Goal: Task Accomplishment & Management: Manage account settings

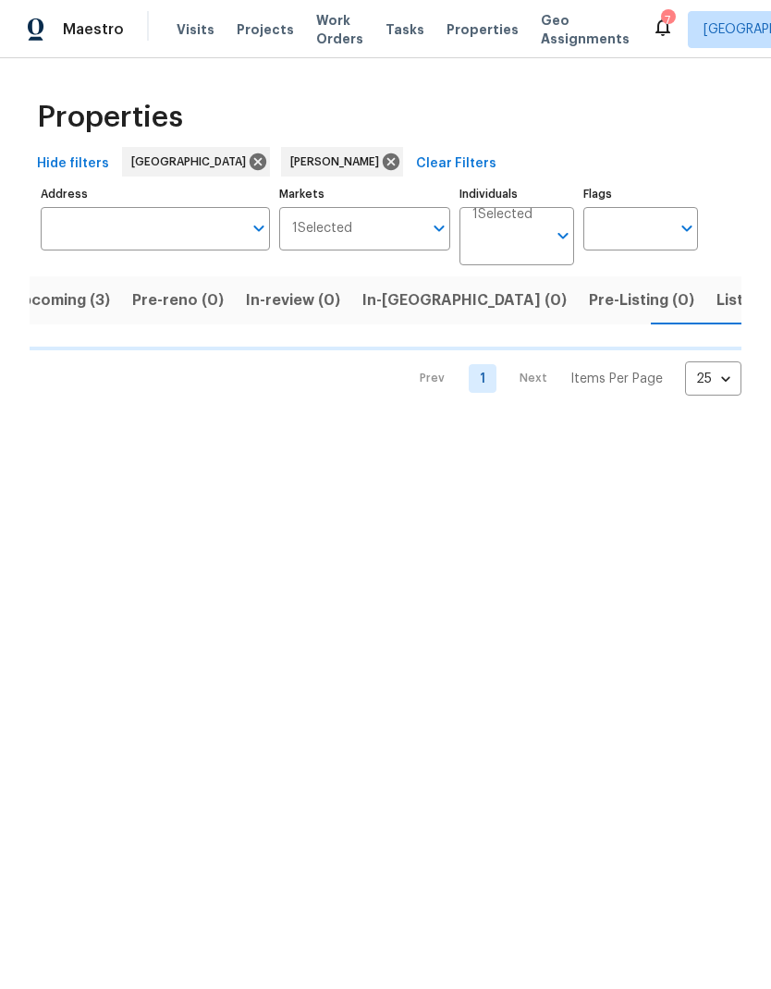
scroll to position [0, 31]
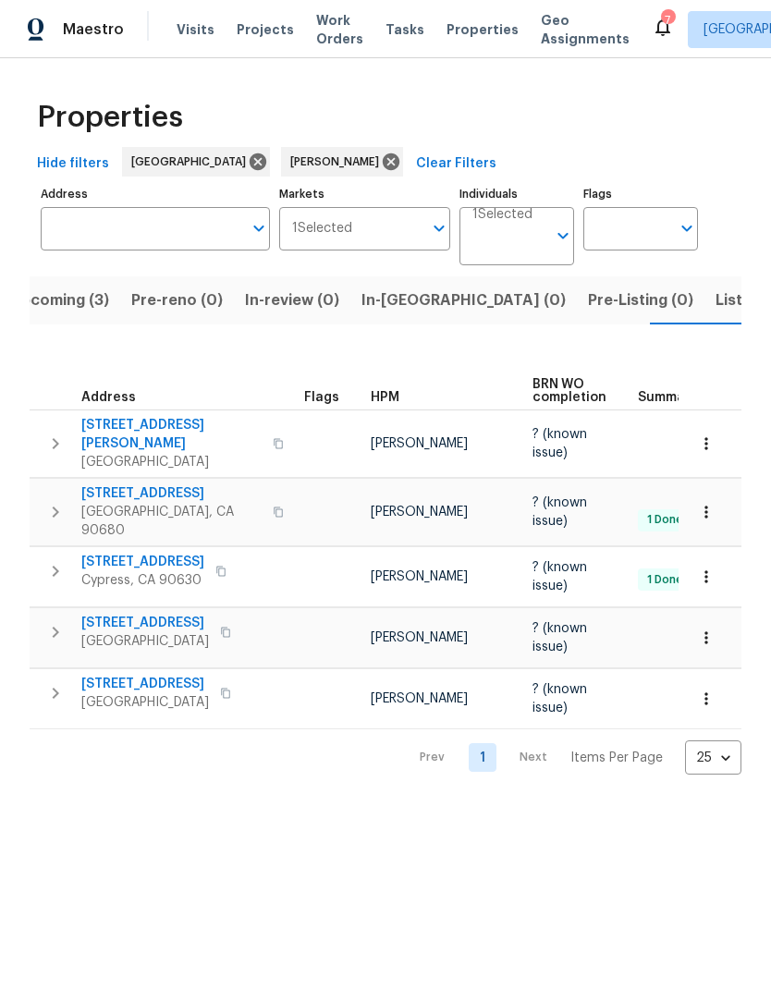
click at [170, 675] on span "[STREET_ADDRESS]" at bounding box center [145, 684] width 128 height 18
click at [715, 292] on span "Listed (4)" at bounding box center [750, 300] width 71 height 26
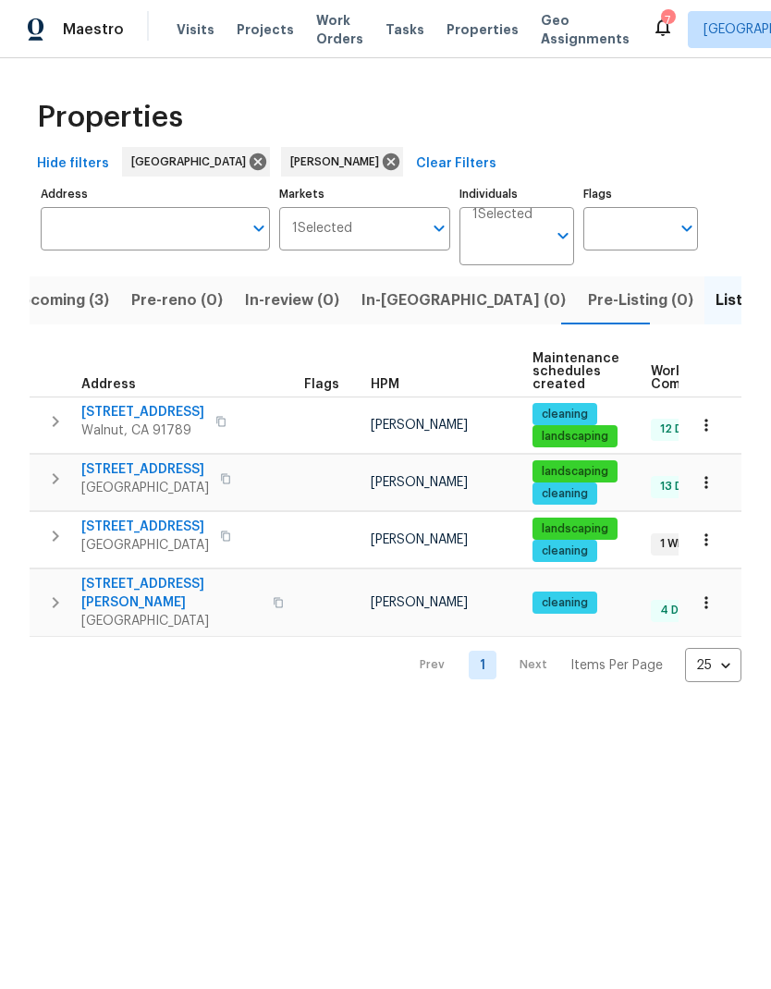
click at [167, 529] on span "[STREET_ADDRESS]" at bounding box center [145, 527] width 128 height 18
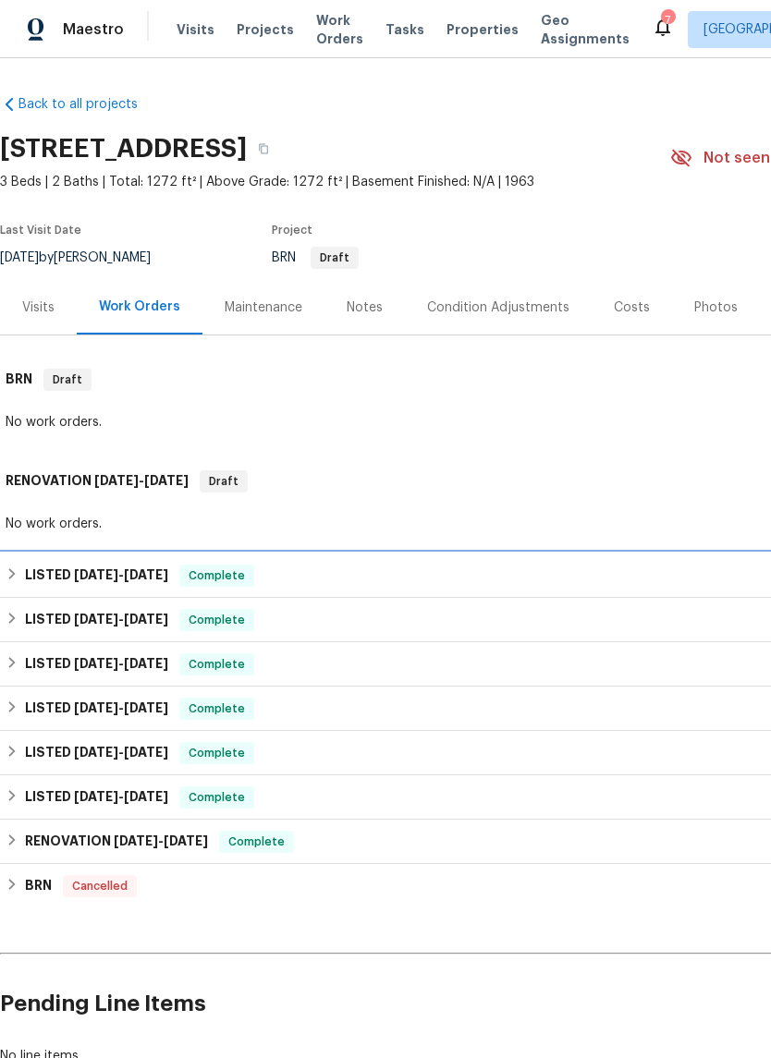
click at [116, 574] on span "9/3/25 - 9/27/25" at bounding box center [121, 575] width 94 height 13
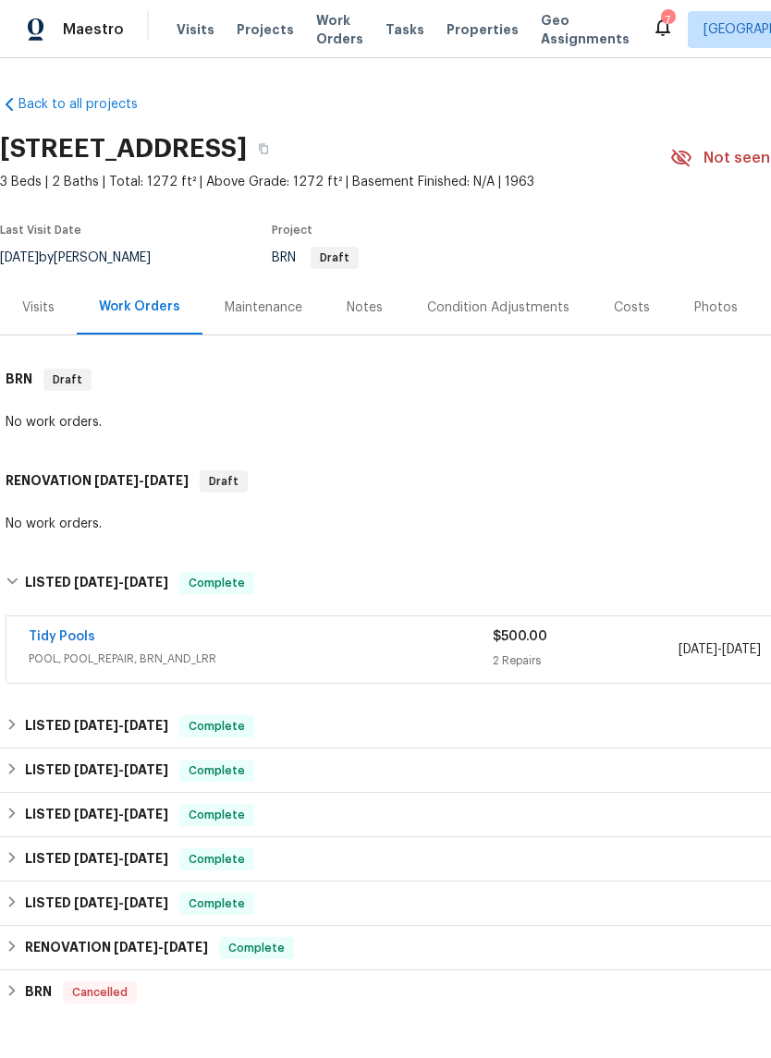
click at [67, 636] on link "Tidy Pools" at bounding box center [62, 636] width 67 height 13
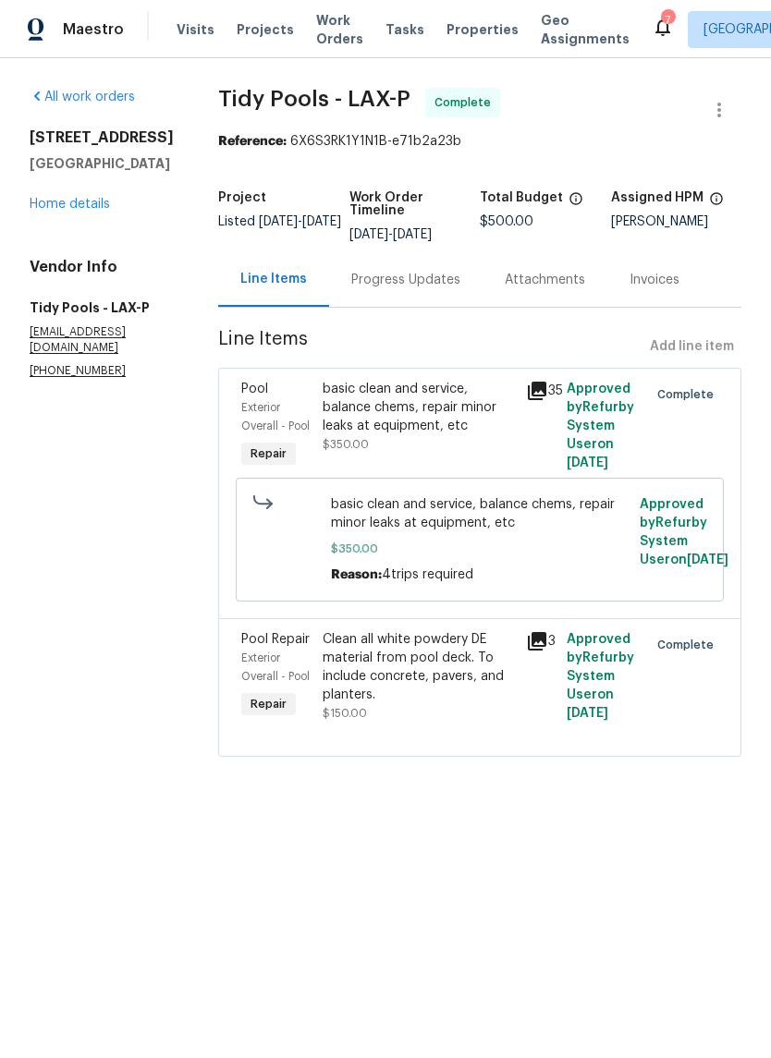
click at [410, 296] on div "Progress Updates" at bounding box center [405, 279] width 153 height 55
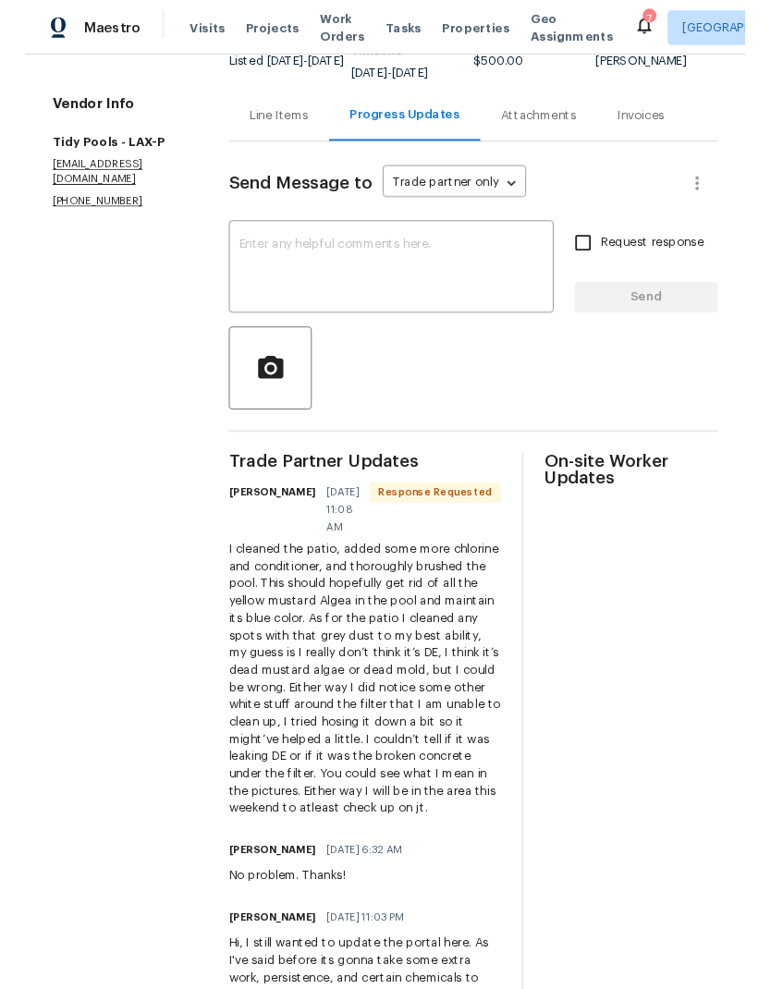
scroll to position [155, 0]
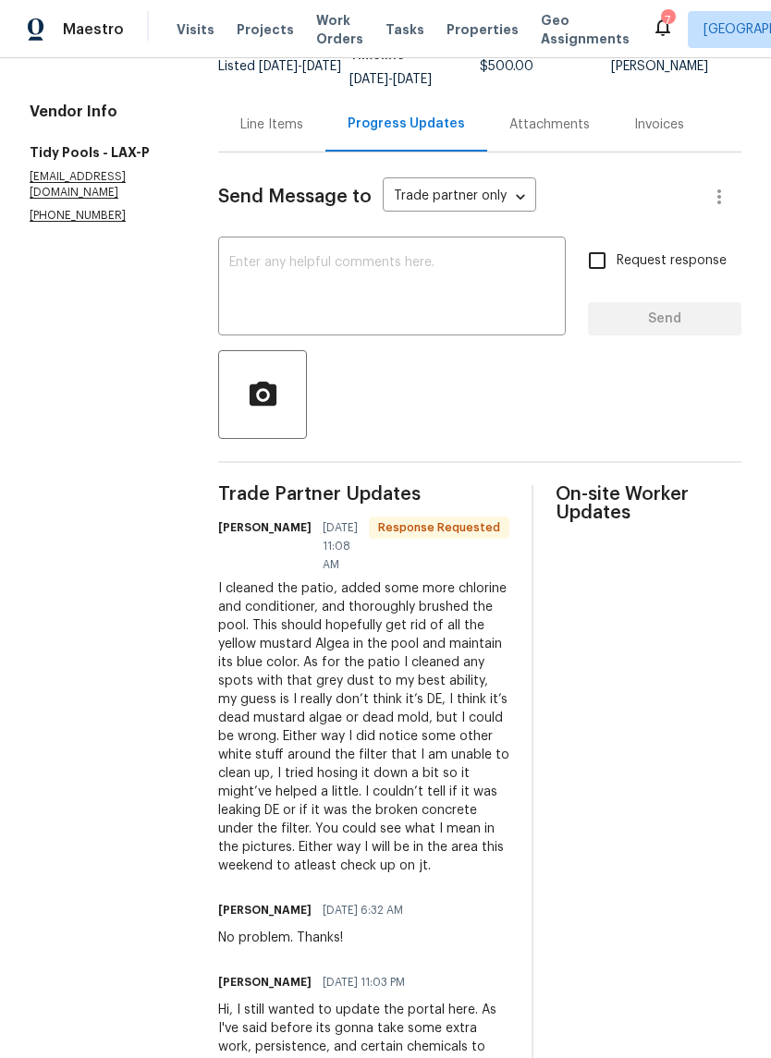
click at [446, 291] on textarea at bounding box center [391, 288] width 325 height 65
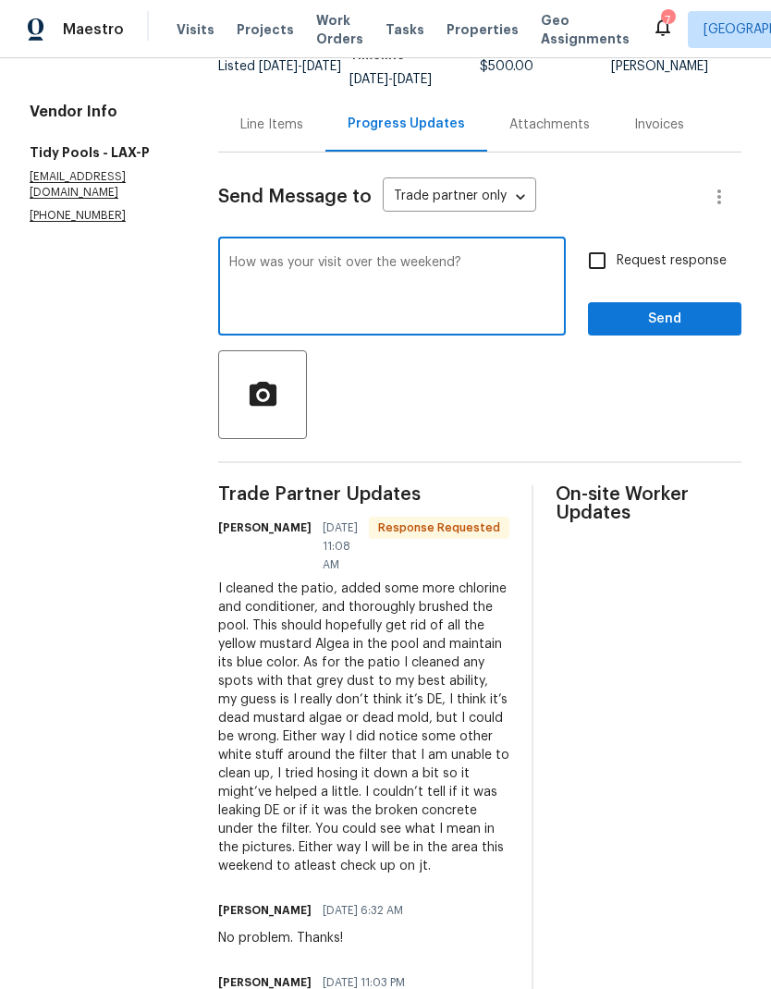
type textarea "How was your visit over the weekend?"
click at [591, 258] on input "Request response" at bounding box center [597, 260] width 39 height 39
checkbox input "true"
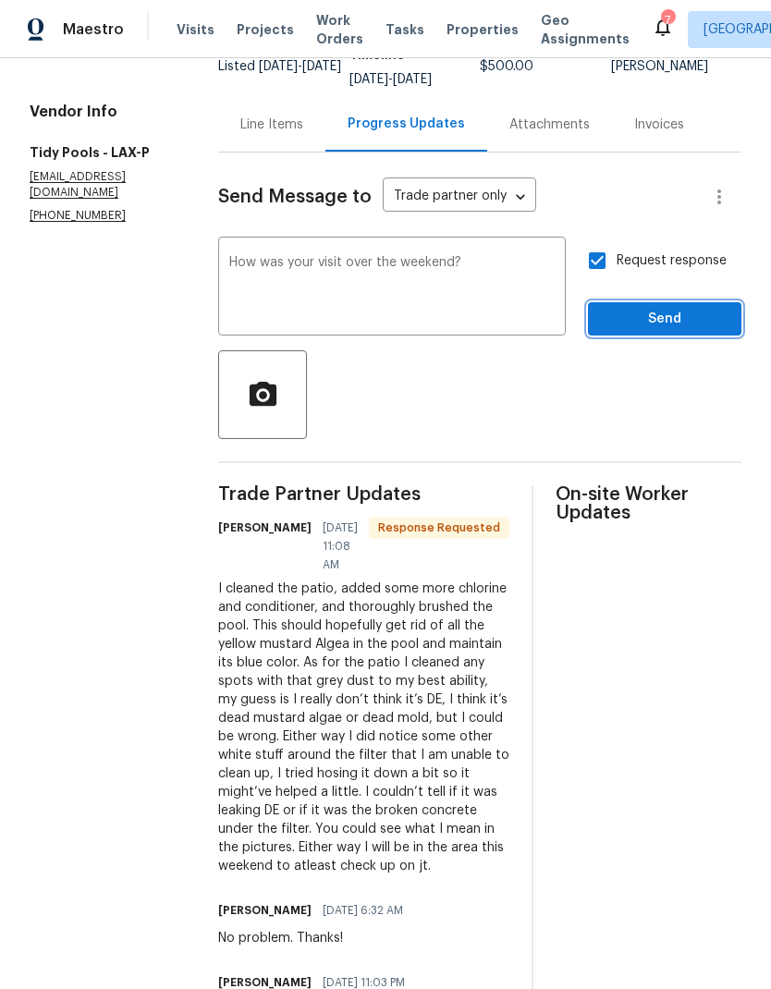
click at [671, 326] on span "Send" at bounding box center [665, 319] width 124 height 23
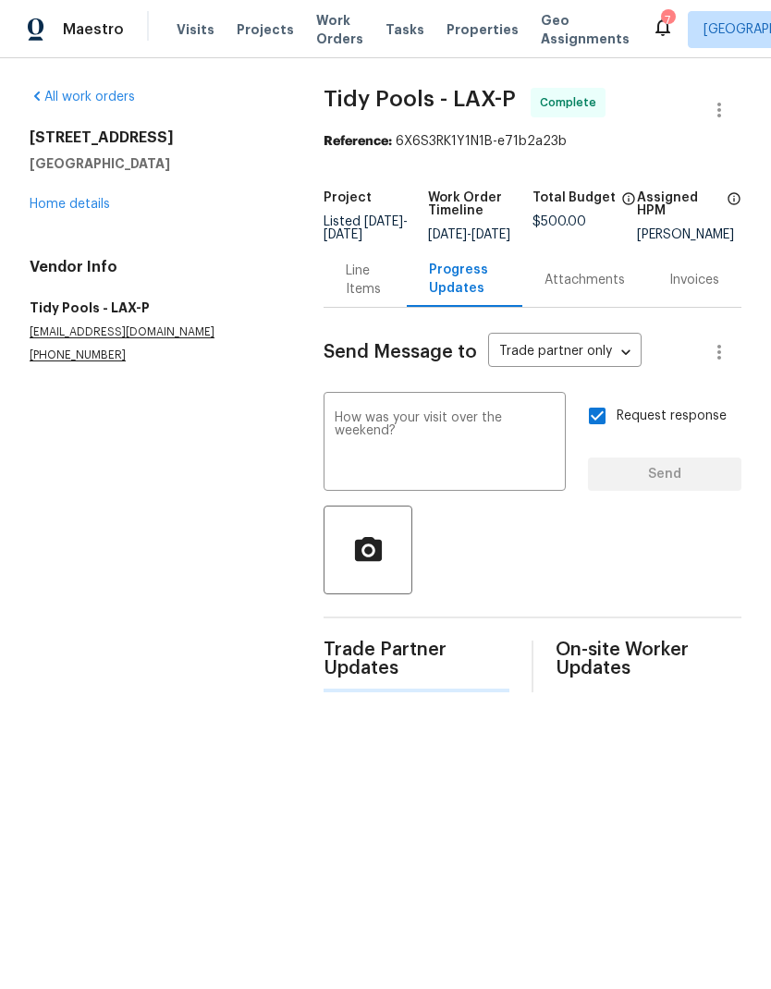
scroll to position [0, 0]
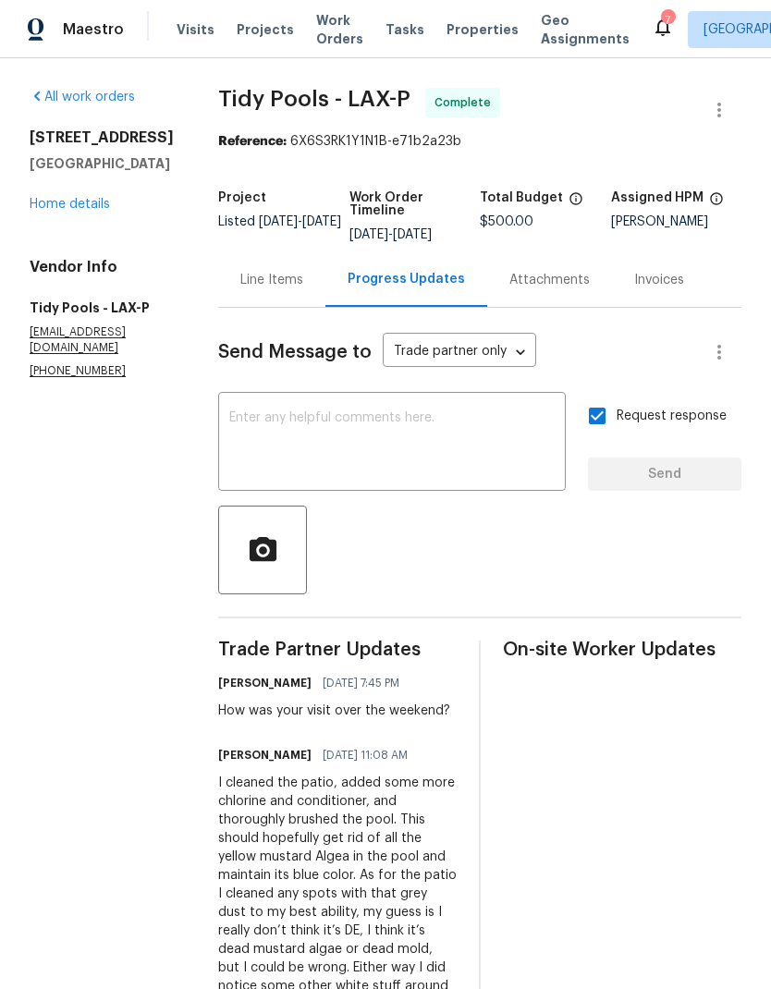
click at [105, 214] on div "1224 Evergreen Ave Fullerton, CA 92835 Home details" at bounding box center [102, 170] width 144 height 85
click at [80, 211] on link "Home details" at bounding box center [70, 204] width 80 height 13
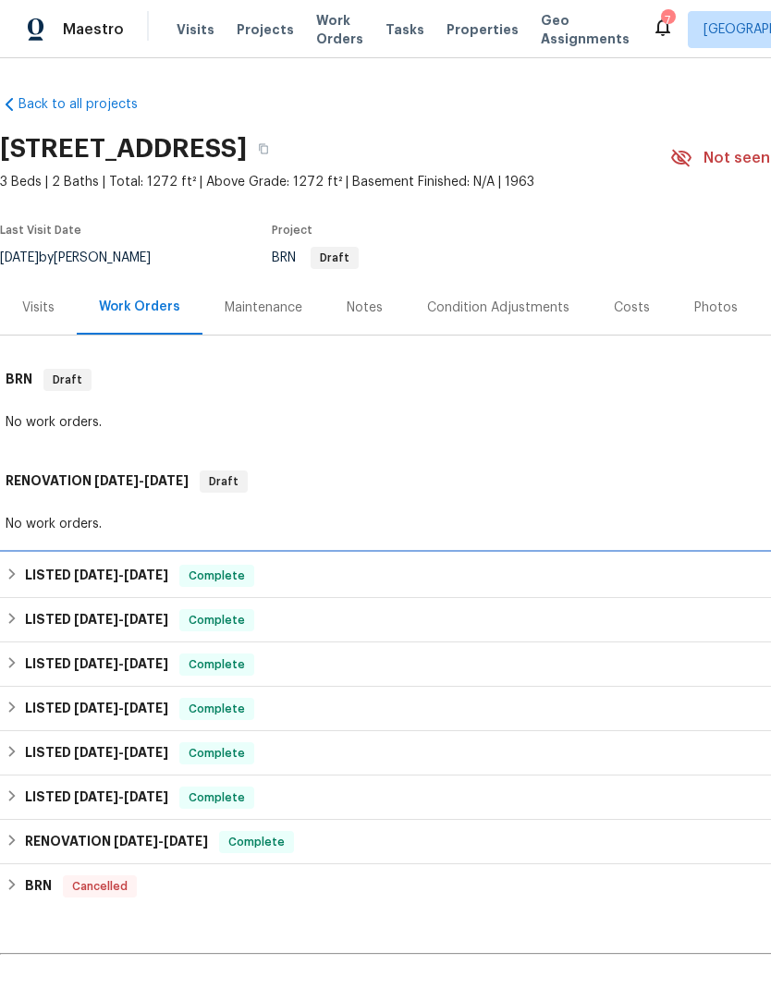
click at [128, 556] on div "LISTED 9/3/25 - 9/27/25 Complete" at bounding box center [522, 576] width 1045 height 44
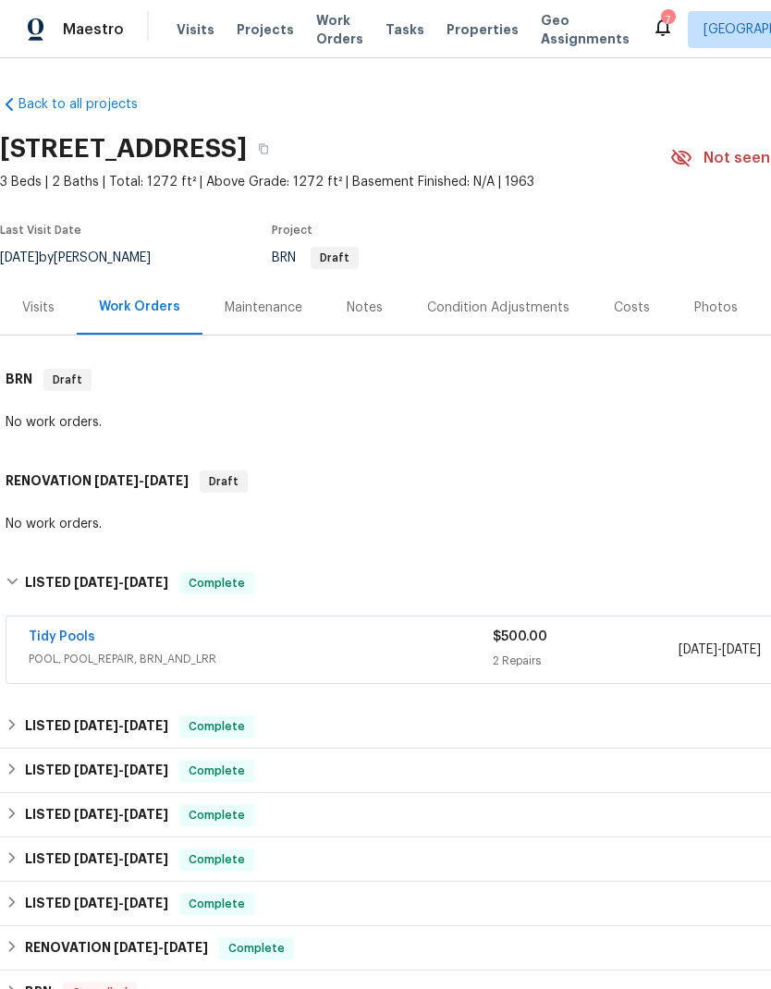
click at [56, 641] on link "Tidy Pools" at bounding box center [62, 636] width 67 height 13
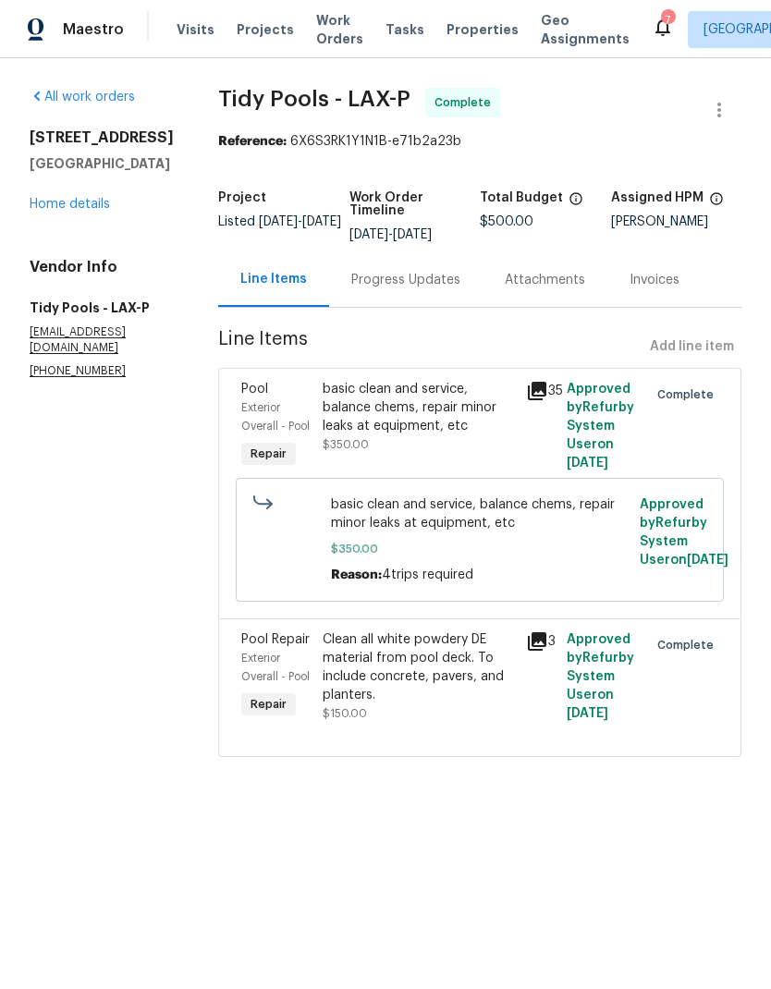
click at [526, 637] on icon at bounding box center [537, 641] width 22 height 22
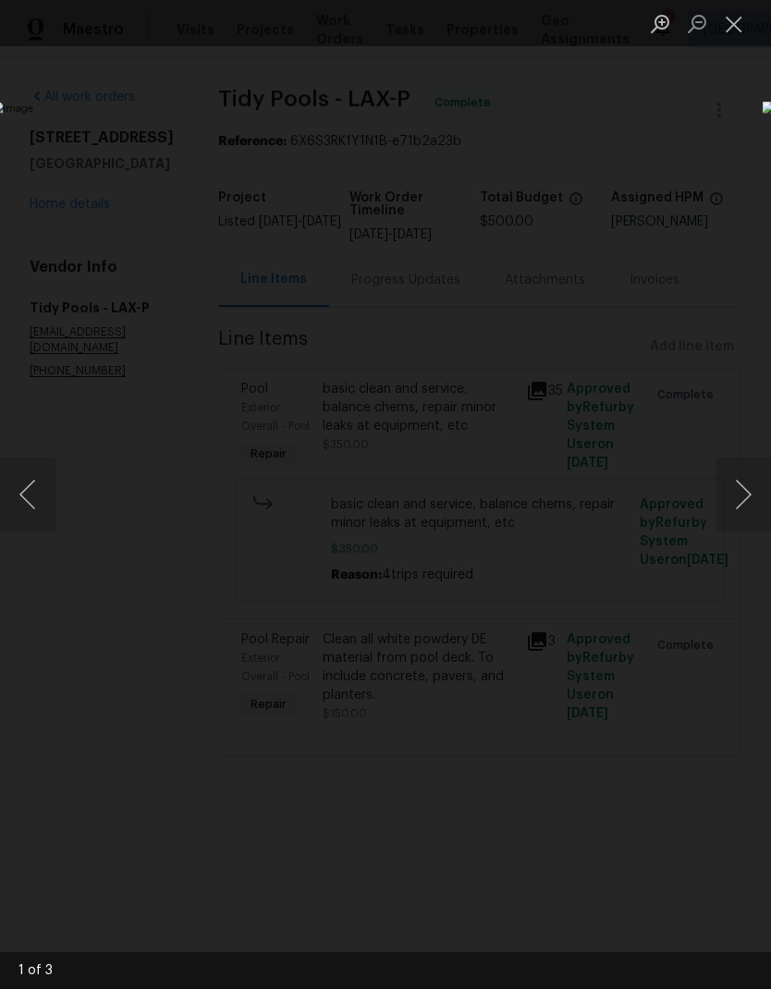
click at [740, 483] on button "Next image" at bounding box center [742, 495] width 55 height 74
click at [743, 499] on button "Next image" at bounding box center [742, 495] width 55 height 74
click at [22, 488] on button "Previous image" at bounding box center [27, 495] width 55 height 74
click at [21, 488] on button "Previous image" at bounding box center [27, 495] width 55 height 74
click at [732, 23] on button "Close lightbox" at bounding box center [733, 23] width 37 height 32
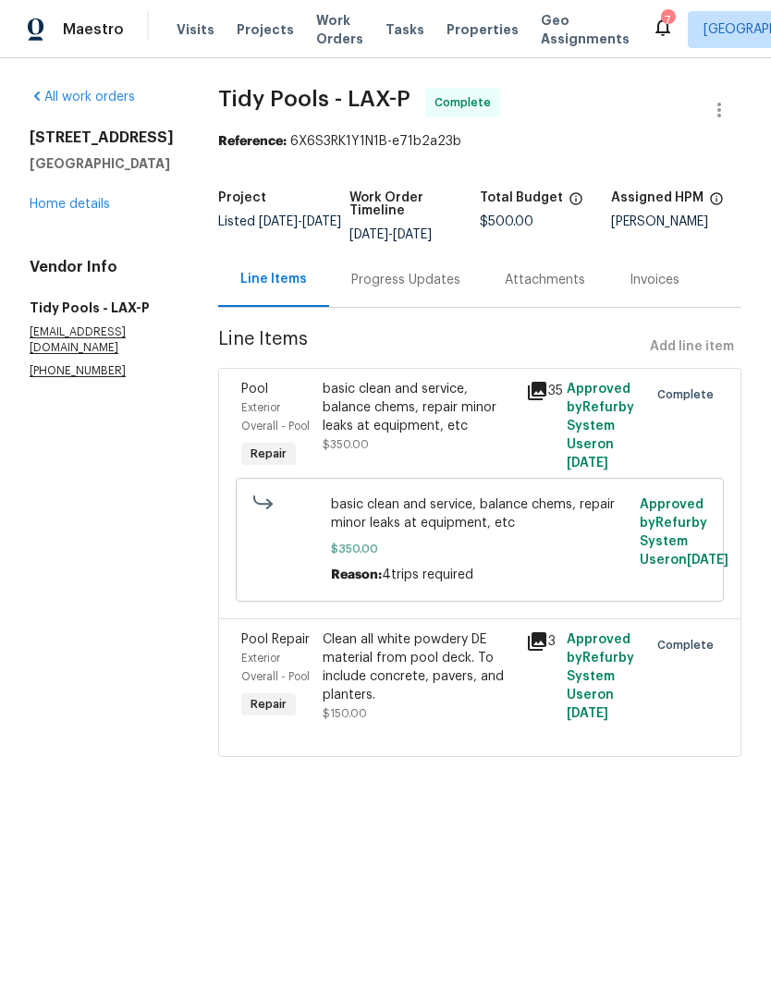
click at [471, 508] on span "basic clean and service, balance chems, repair minor leaks at equipment, etc" at bounding box center [480, 513] width 299 height 37
click at [537, 389] on icon at bounding box center [537, 391] width 18 height 18
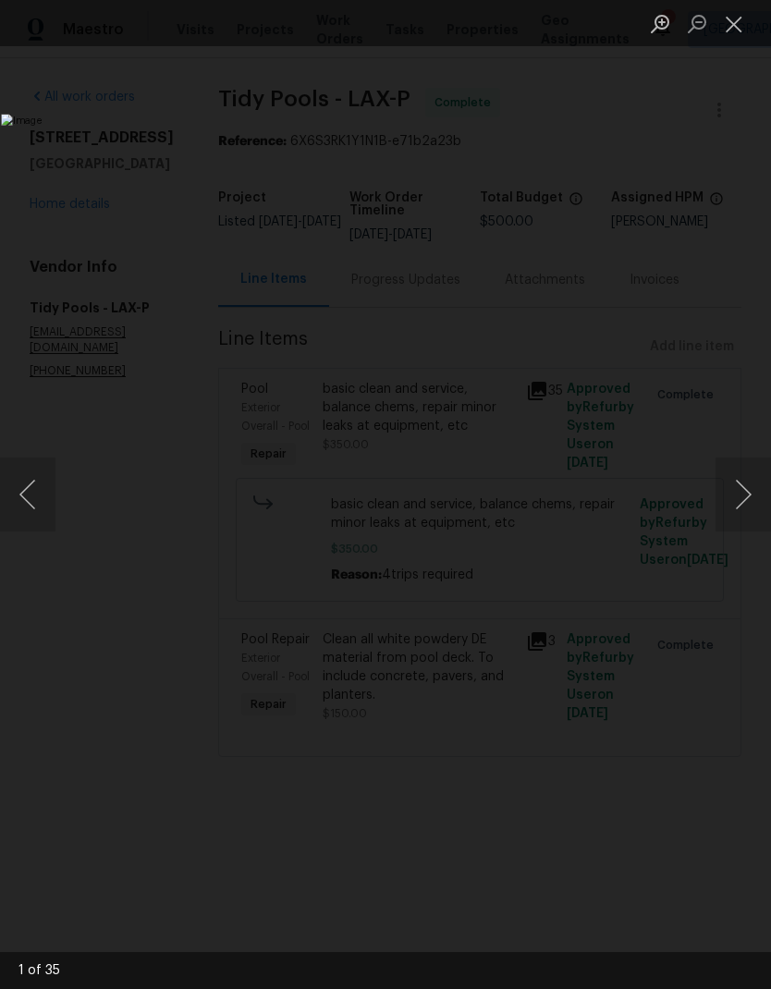
click at [744, 491] on button "Next image" at bounding box center [742, 495] width 55 height 74
click at [740, 495] on button "Next image" at bounding box center [742, 495] width 55 height 74
click at [740, 492] on button "Next image" at bounding box center [742, 495] width 55 height 74
click at [739, 491] on button "Next image" at bounding box center [742, 495] width 55 height 74
click at [737, 491] on button "Next image" at bounding box center [742, 495] width 55 height 74
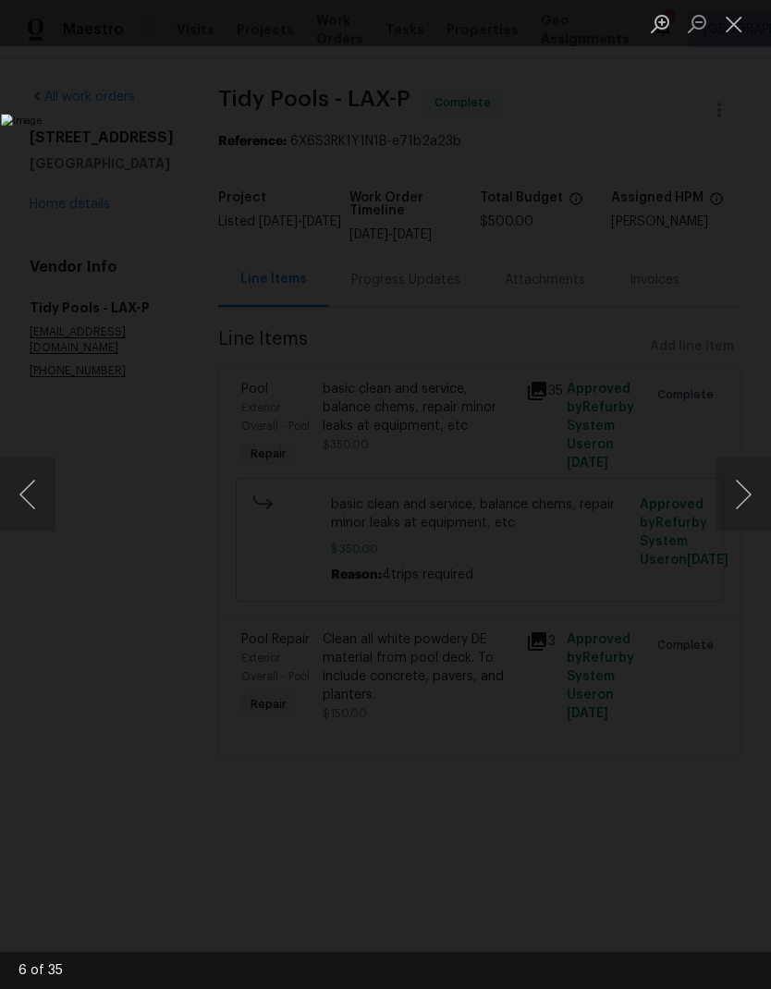
click at [737, 491] on button "Next image" at bounding box center [742, 495] width 55 height 74
click at [739, 490] on button "Next image" at bounding box center [742, 495] width 55 height 74
click at [738, 490] on button "Next image" at bounding box center [742, 495] width 55 height 74
click at [739, 491] on button "Next image" at bounding box center [742, 495] width 55 height 74
click at [738, 490] on button "Next image" at bounding box center [742, 495] width 55 height 74
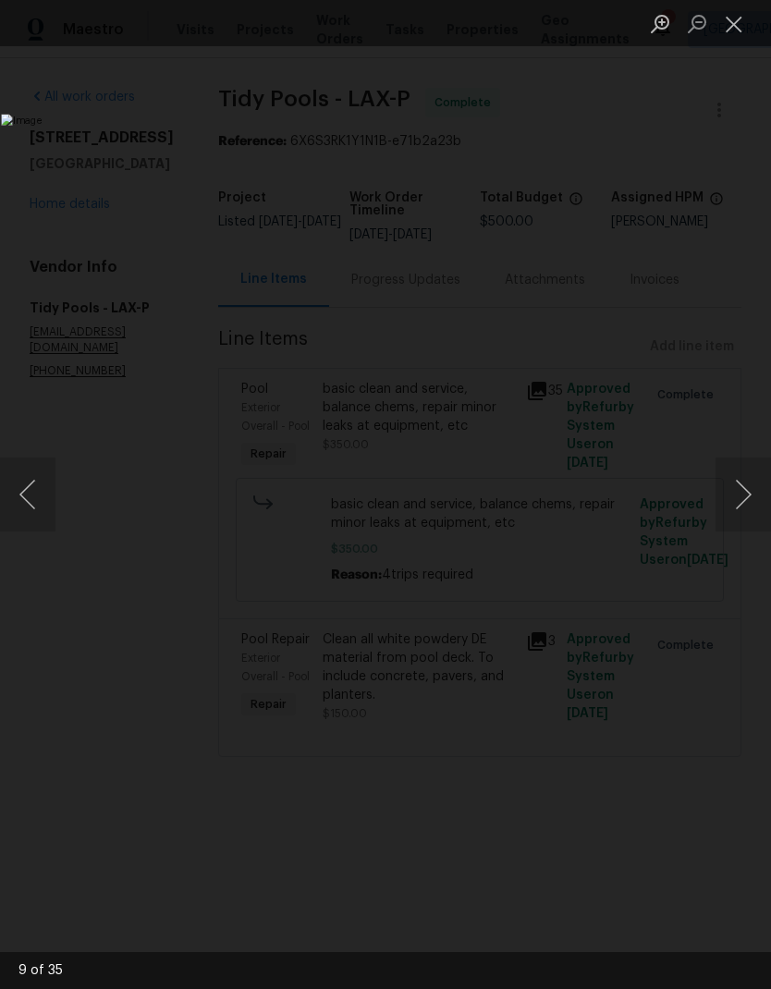
click at [739, 493] on button "Next image" at bounding box center [742, 495] width 55 height 74
click at [738, 492] on button "Next image" at bounding box center [742, 495] width 55 height 74
click at [738, 495] on button "Next image" at bounding box center [742, 495] width 55 height 74
click at [737, 494] on button "Next image" at bounding box center [742, 495] width 55 height 74
click at [740, 494] on button "Next image" at bounding box center [742, 495] width 55 height 74
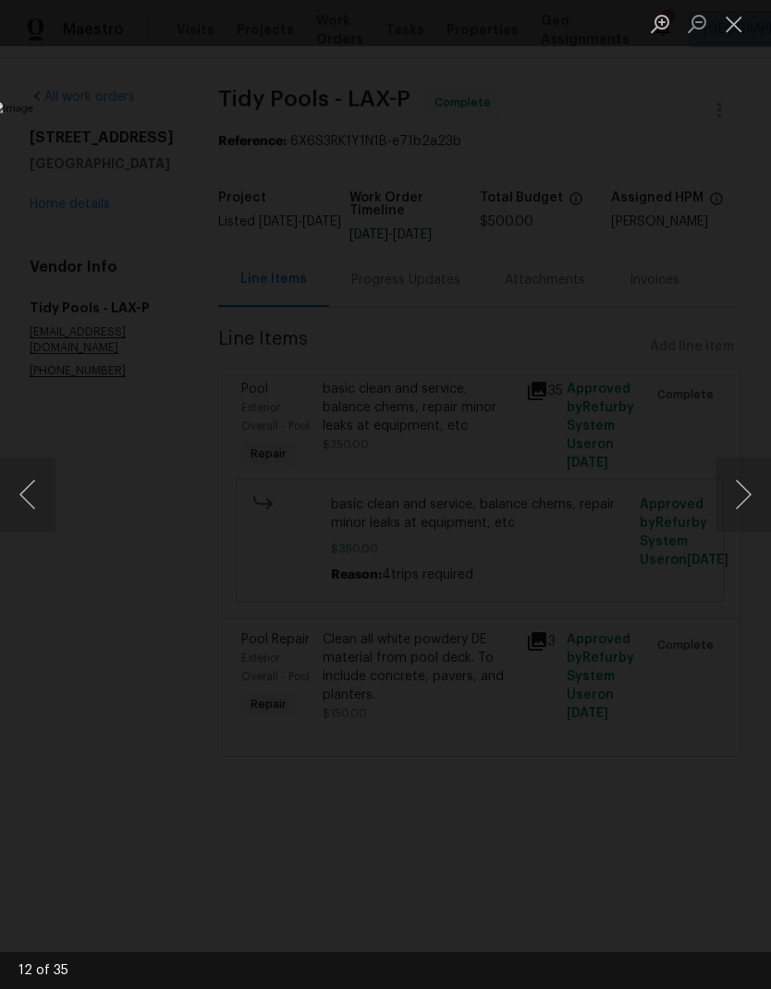
click at [739, 494] on button "Next image" at bounding box center [742, 495] width 55 height 74
click at [738, 494] on button "Next image" at bounding box center [742, 495] width 55 height 74
click at [737, 493] on button "Next image" at bounding box center [742, 495] width 55 height 74
click at [739, 495] on button "Next image" at bounding box center [742, 495] width 55 height 74
click at [738, 495] on button "Next image" at bounding box center [742, 495] width 55 height 74
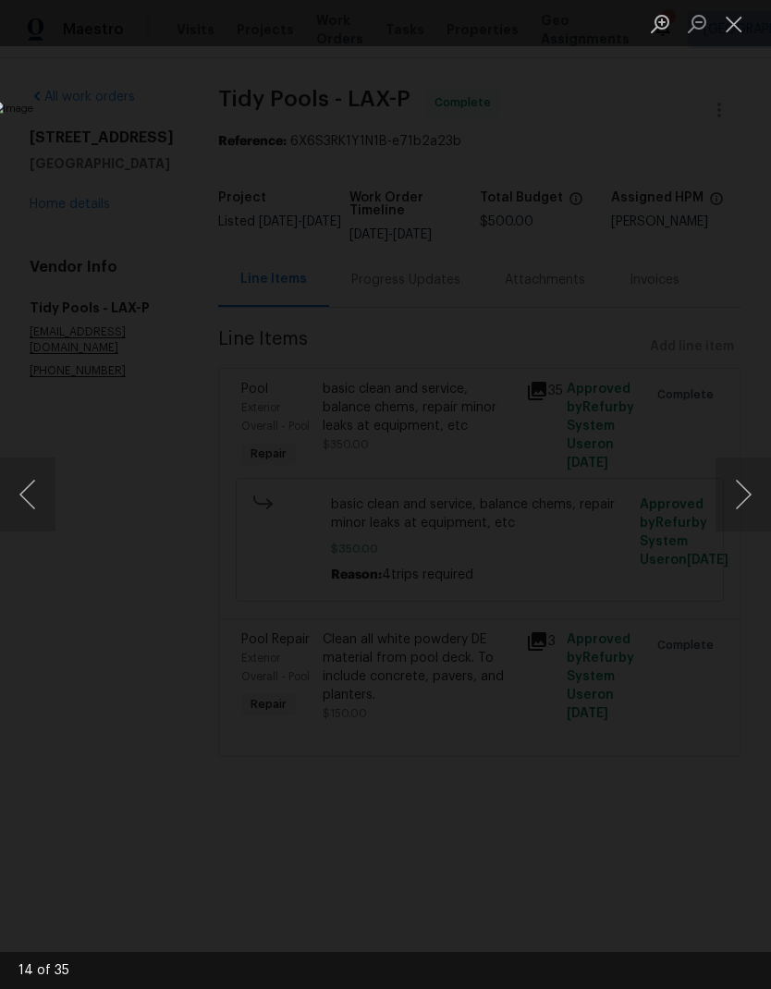
click at [740, 496] on button "Next image" at bounding box center [742, 495] width 55 height 74
click at [740, 495] on button "Next image" at bounding box center [742, 495] width 55 height 74
click at [739, 496] on button "Next image" at bounding box center [742, 495] width 55 height 74
click at [739, 495] on button "Next image" at bounding box center [742, 495] width 55 height 74
click at [742, 501] on button "Next image" at bounding box center [742, 495] width 55 height 74
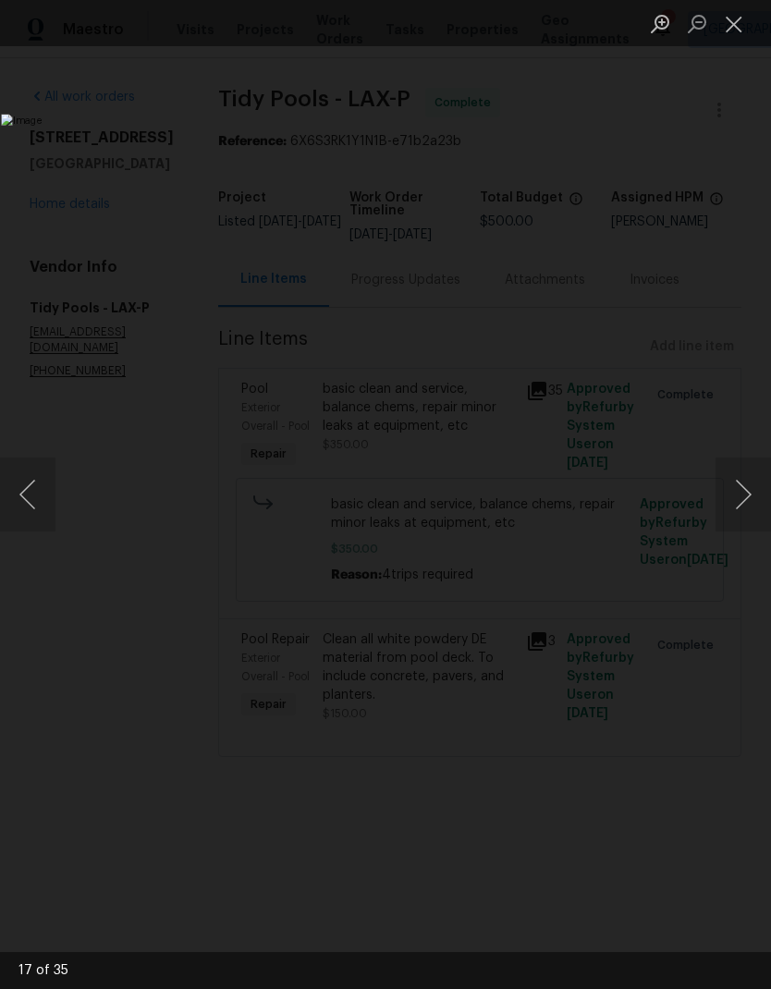
click at [739, 21] on button "Close lightbox" at bounding box center [733, 23] width 37 height 32
